Goal: Register for event/course

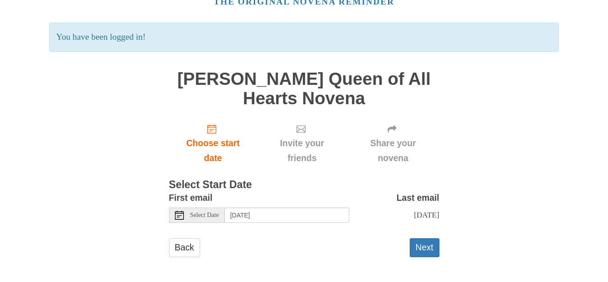
scroll to position [50, 0]
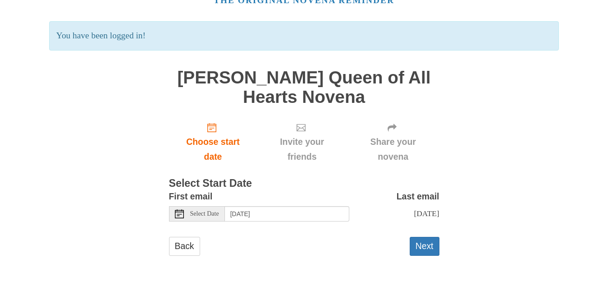
click at [186, 214] on div "Select Date" at bounding box center [197, 213] width 56 height 15
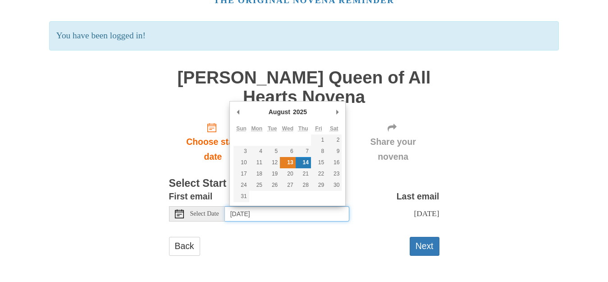
type input "Wednesday, August 13th"
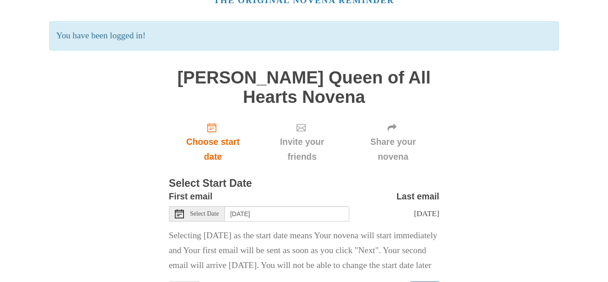
scroll to position [109, 0]
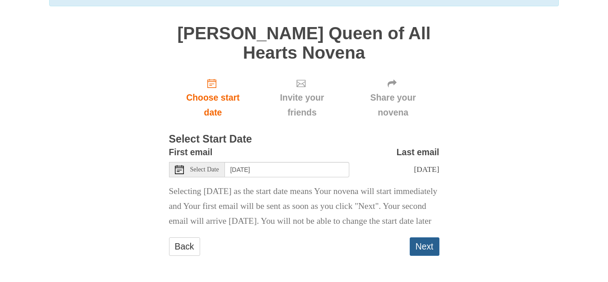
click at [418, 249] on button "Next" at bounding box center [425, 246] width 30 height 18
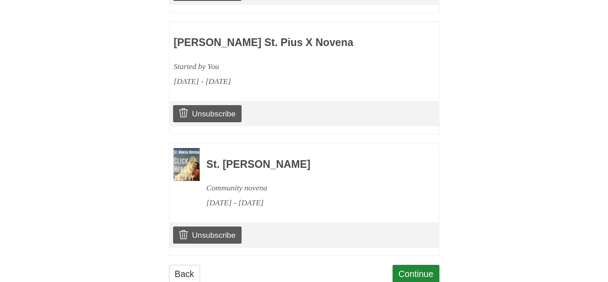
scroll to position [834, 0]
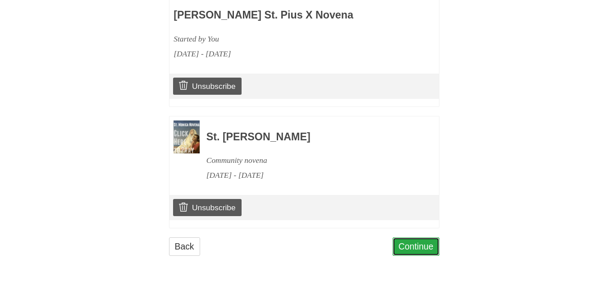
click at [406, 246] on link "Continue" at bounding box center [415, 246] width 47 height 18
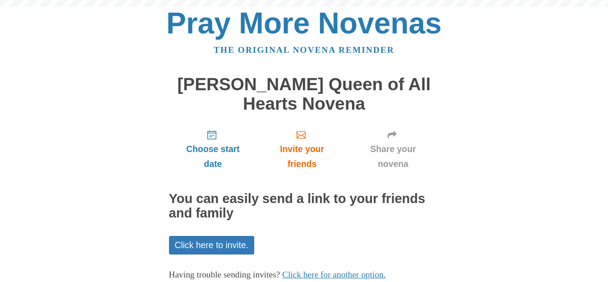
scroll to position [59, 0]
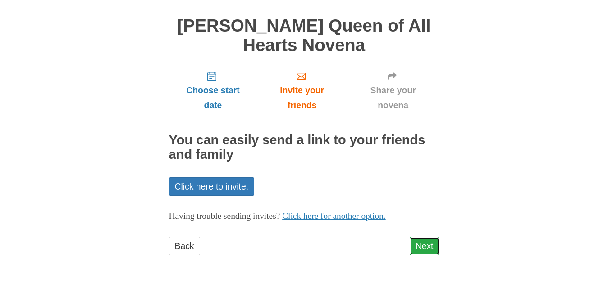
click at [420, 246] on link "Next" at bounding box center [425, 246] width 30 height 18
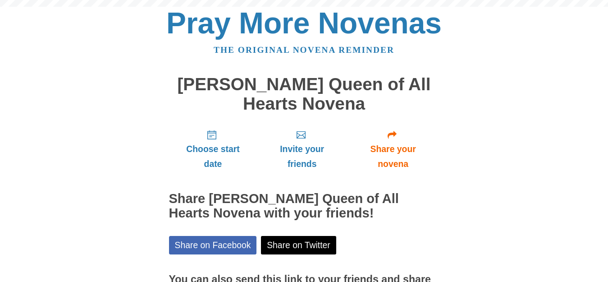
scroll to position [100, 0]
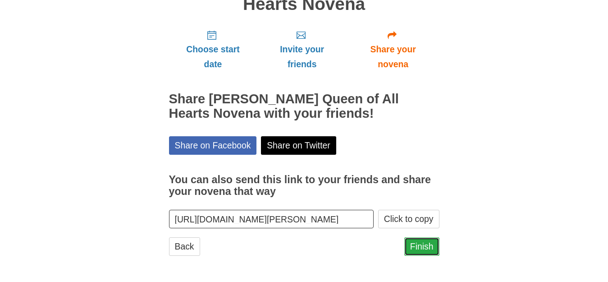
click at [432, 249] on link "Finish" at bounding box center [421, 246] width 35 height 18
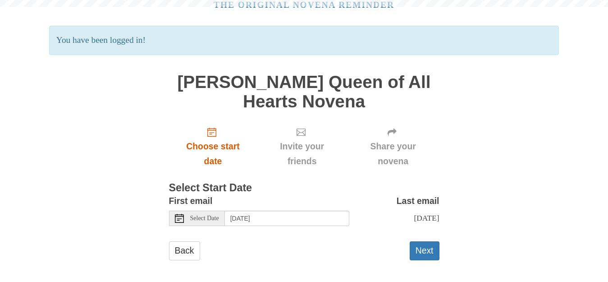
scroll to position [50, 0]
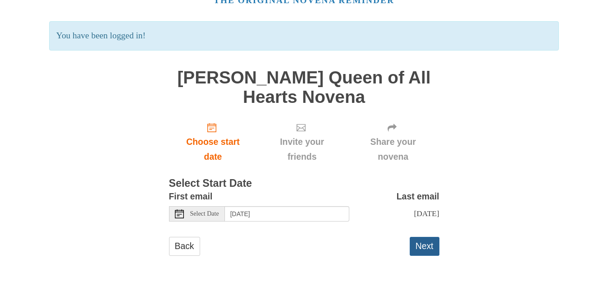
click at [422, 249] on button "Next" at bounding box center [425, 246] width 30 height 18
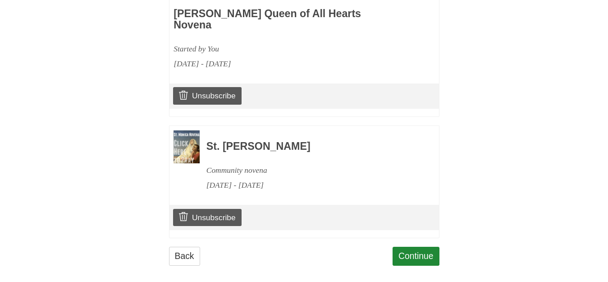
scroll to position [955, 0]
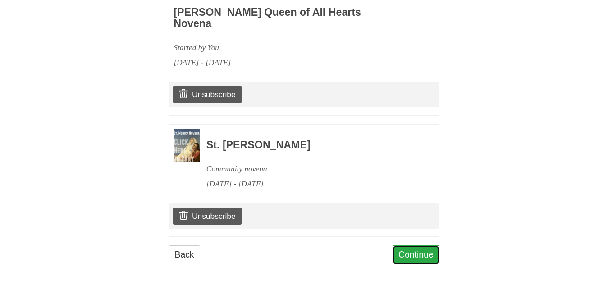
click at [428, 246] on link "Continue" at bounding box center [415, 254] width 47 height 18
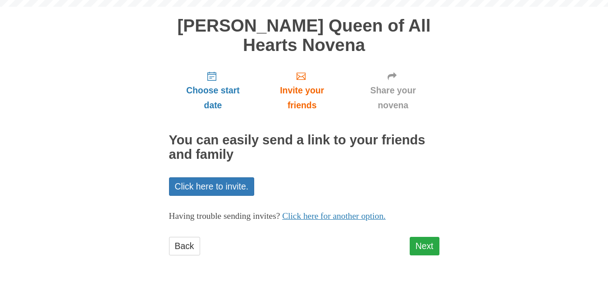
scroll to position [59, 0]
click at [422, 250] on link "Next" at bounding box center [425, 246] width 30 height 18
